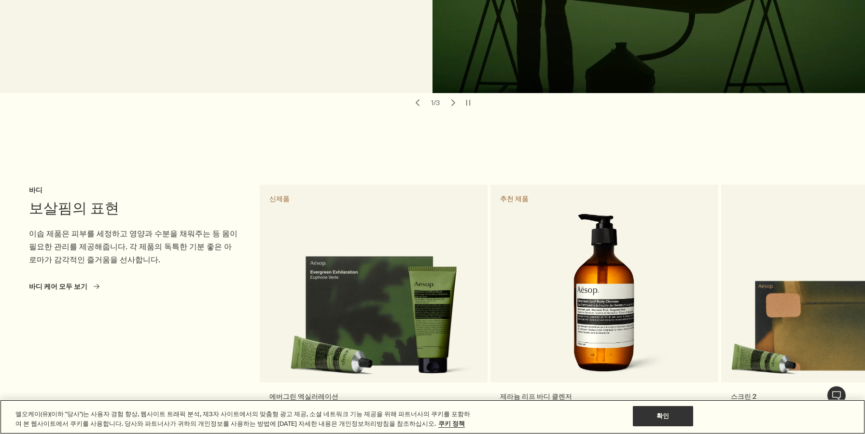
scroll to position [383, 0]
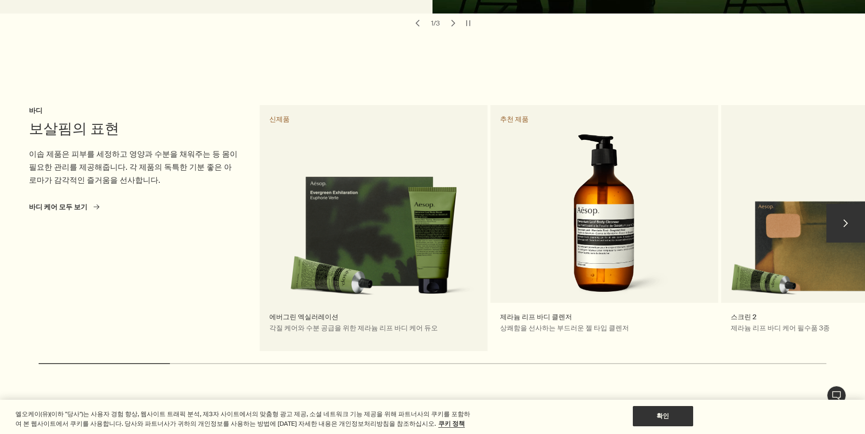
click at [360, 219] on link "에버그린 엑실러레이션 각질 케어와 수분 공급을 위한 제라늄 리프 바디 케어 듀오 신제품" at bounding box center [374, 228] width 228 height 246
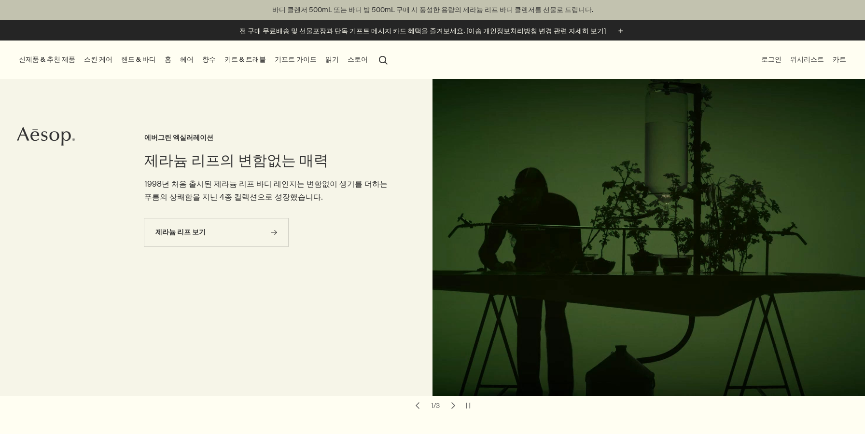
scroll to position [383, 0]
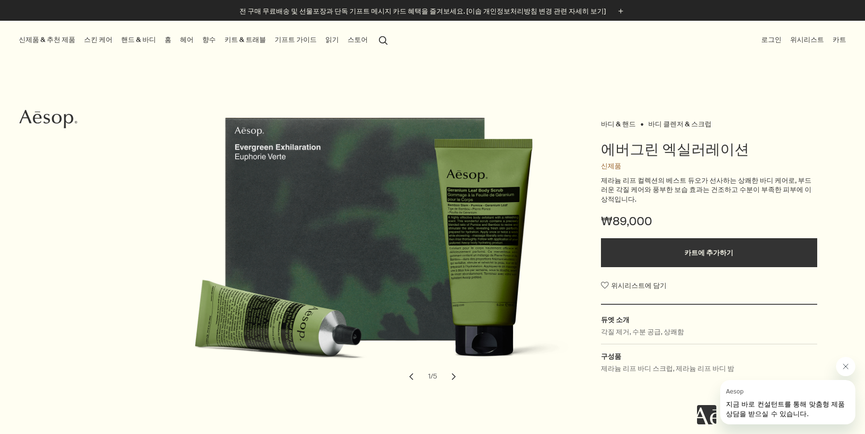
scroll to position [40, 0]
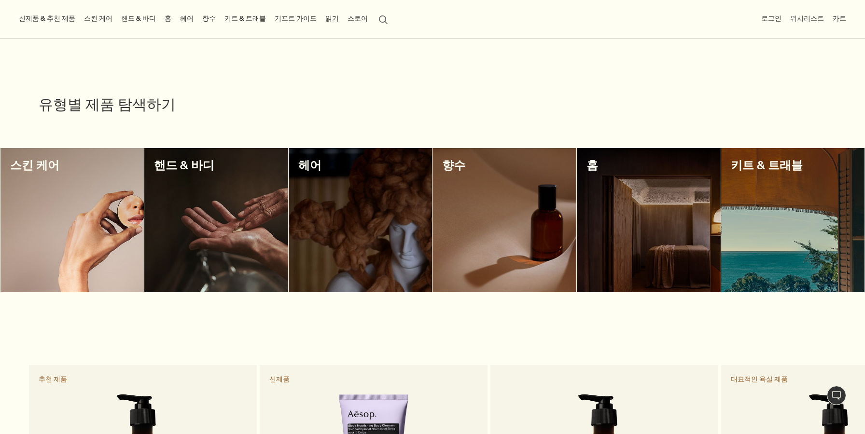
scroll to position [1089, 0]
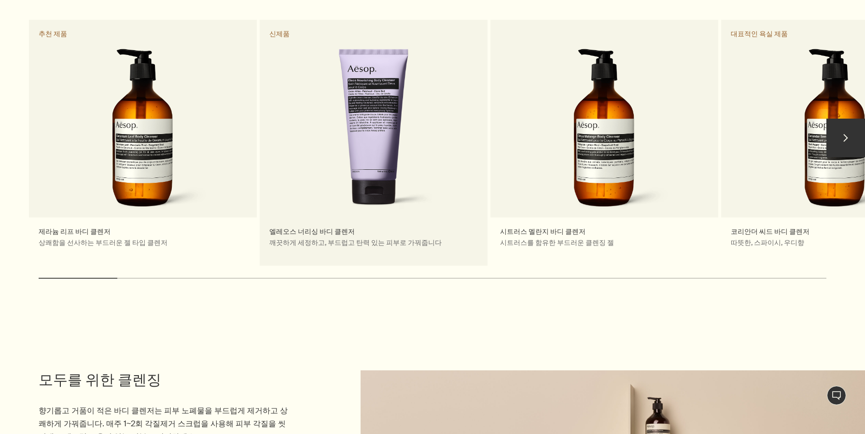
click at [389, 185] on link "엘레오스 너리싱 바디 클렌저 깨끗하게 세정하고, 부드럽고 탄력 있는 피부로 가꿔줍니다 신제품" at bounding box center [374, 143] width 228 height 246
